Goal: Task Accomplishment & Management: Complete application form

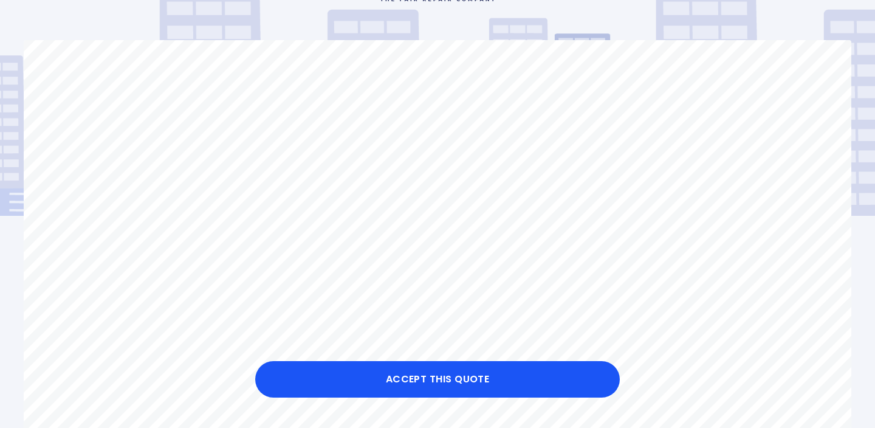
scroll to position [163, 0]
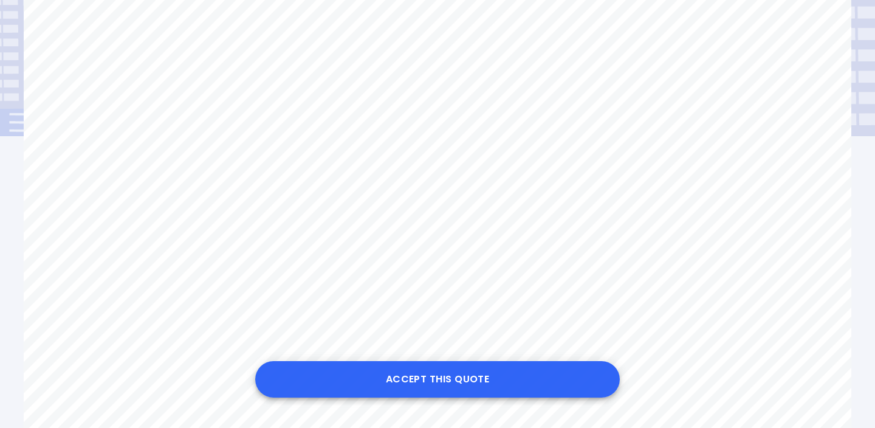
click at [477, 375] on button "Accept this Quote" at bounding box center [437, 379] width 365 height 36
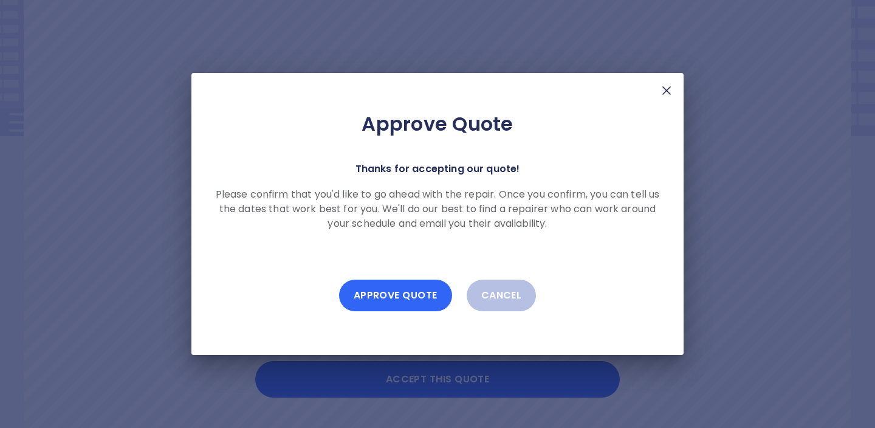
click at [413, 304] on button "Approve Quote" at bounding box center [395, 296] width 113 height 32
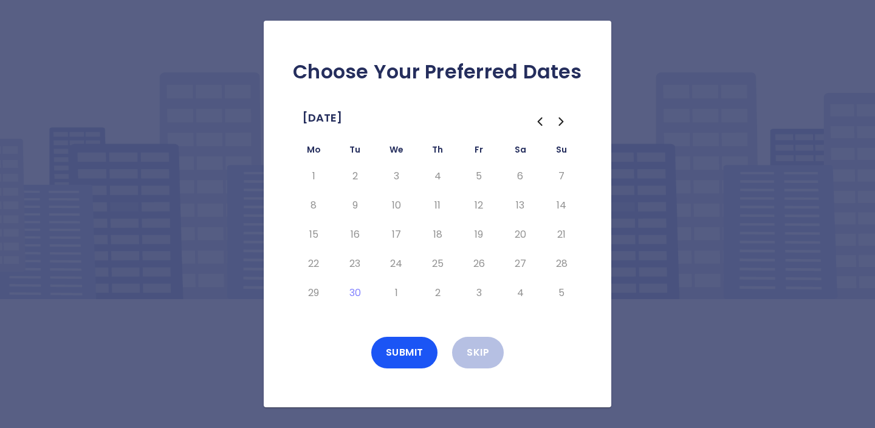
click at [557, 117] on icon "Go to the Next Month" at bounding box center [561, 121] width 15 height 15
click at [396, 207] on button "8" at bounding box center [396, 205] width 22 height 19
click at [430, 201] on button "9" at bounding box center [438, 205] width 22 height 19
click at [476, 200] on button "10" at bounding box center [479, 205] width 22 height 19
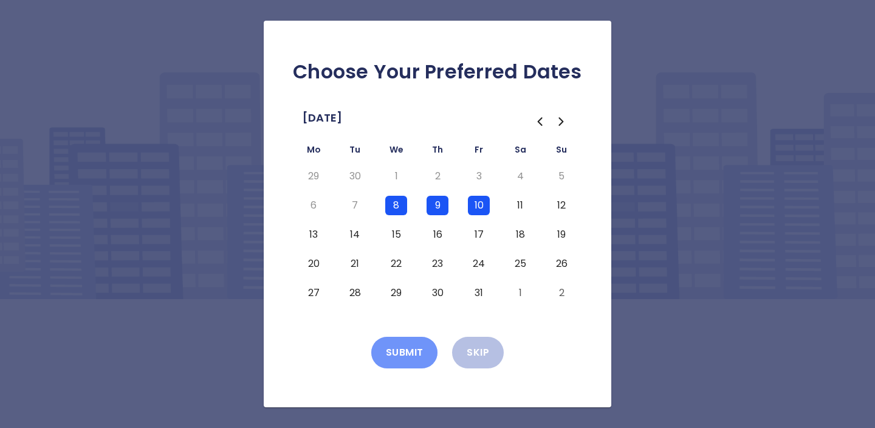
click at [412, 347] on button "Submit" at bounding box center [404, 353] width 67 height 32
